Goal: Task Accomplishment & Management: Manage account settings

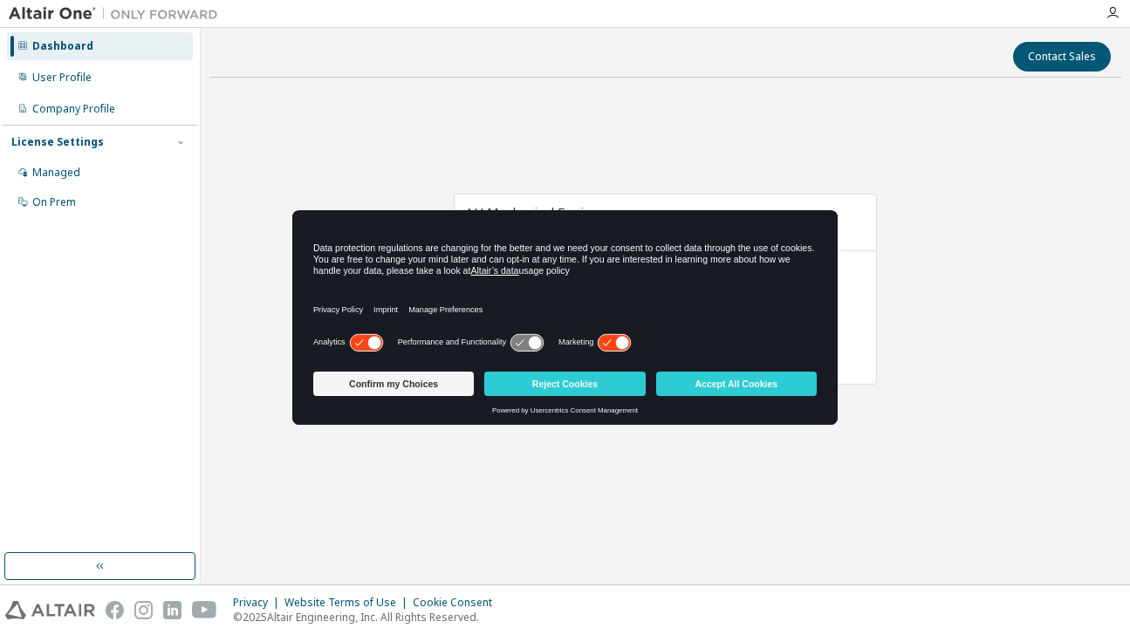
click at [513, 444] on div "AU Mechanical Engineer Expires on [DATE] UTC 42 of 42 ALTAIR UNITS USED View Li…" at bounding box center [665, 298] width 912 height 413
click at [675, 380] on button "Accept All Cookies" at bounding box center [736, 384] width 161 height 24
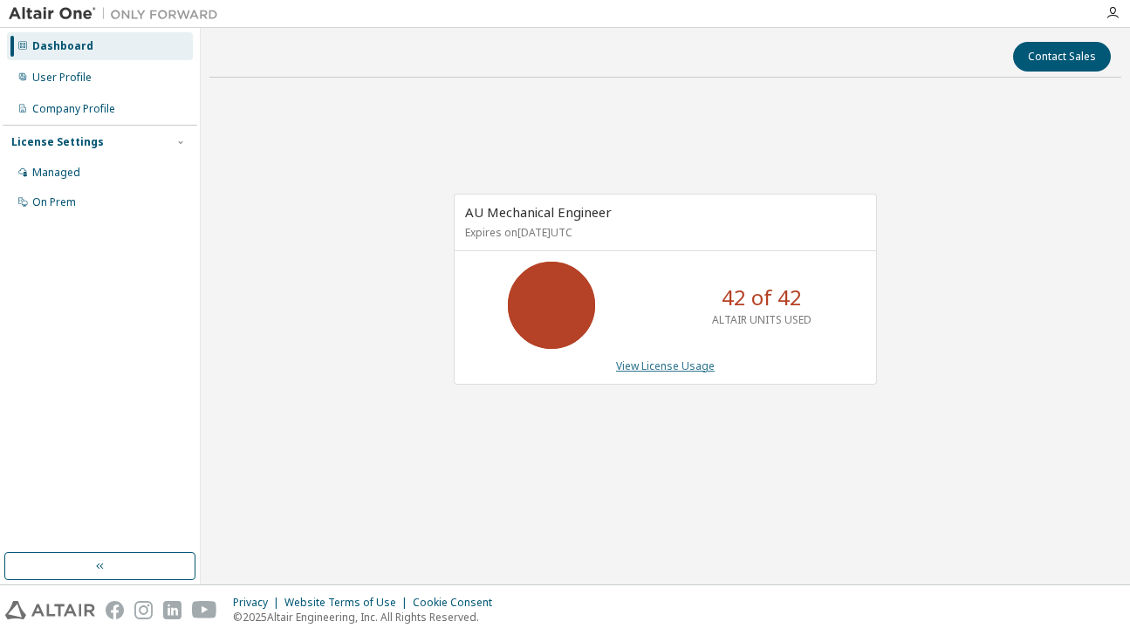
click at [644, 373] on link "View License Usage" at bounding box center [665, 366] width 99 height 15
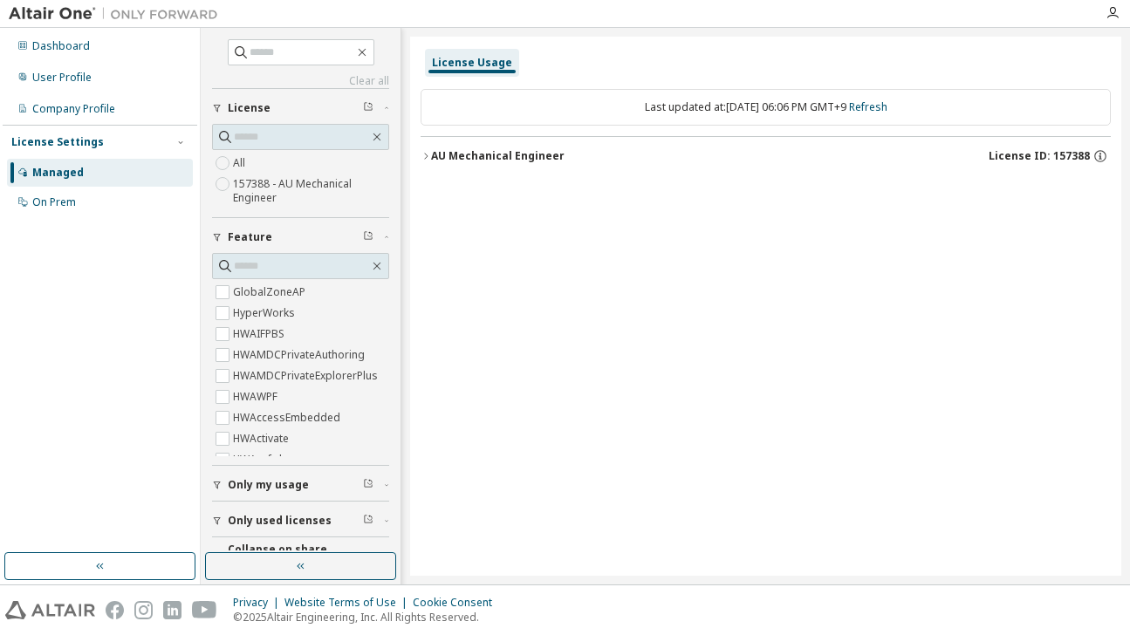
click at [431, 147] on button "AU Mechanical Engineer License ID: 157388" at bounding box center [766, 156] width 690 height 38
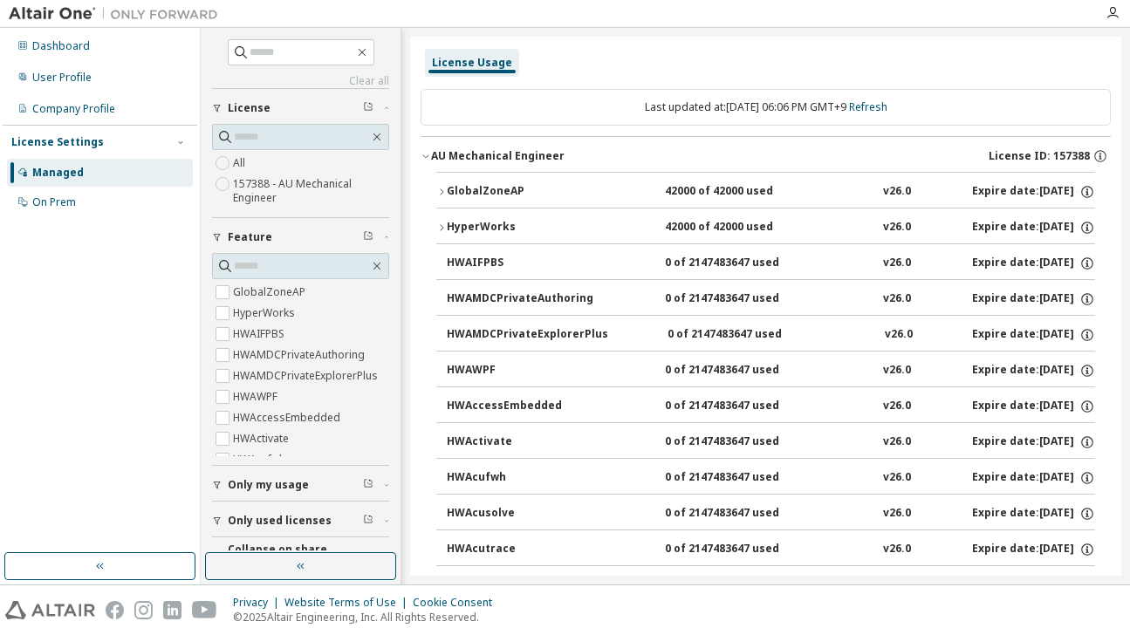
click at [445, 191] on button "GlobalZoneAP 42000 of 42000 used v26.0 Expire date: [DATE]" at bounding box center [765, 192] width 659 height 38
